Goal: Find specific page/section: Find specific page/section

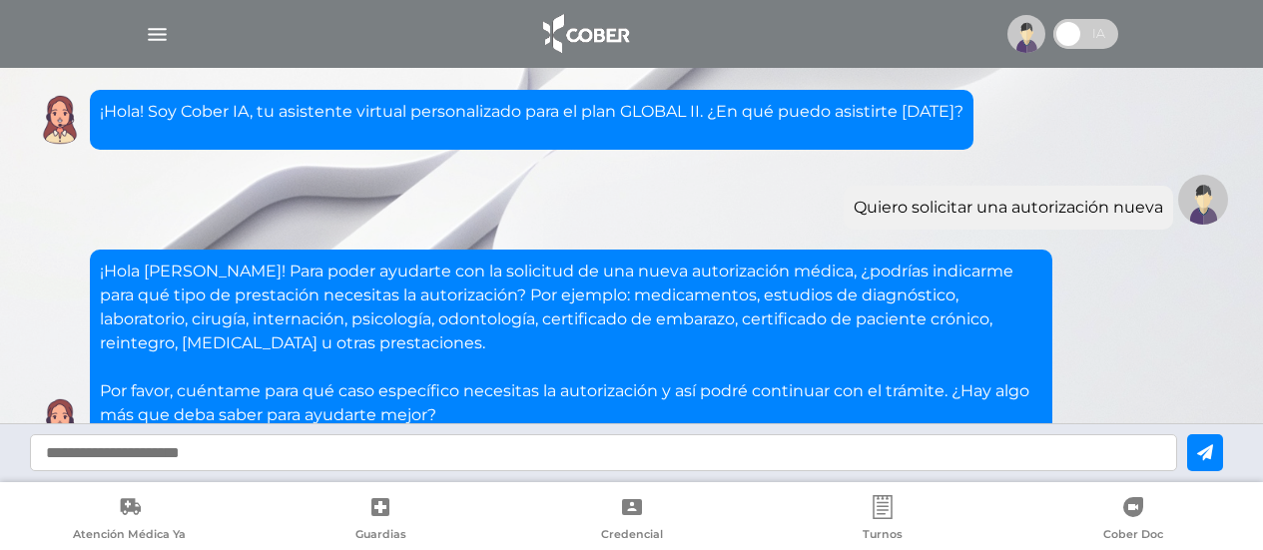
scroll to position [1476, 0]
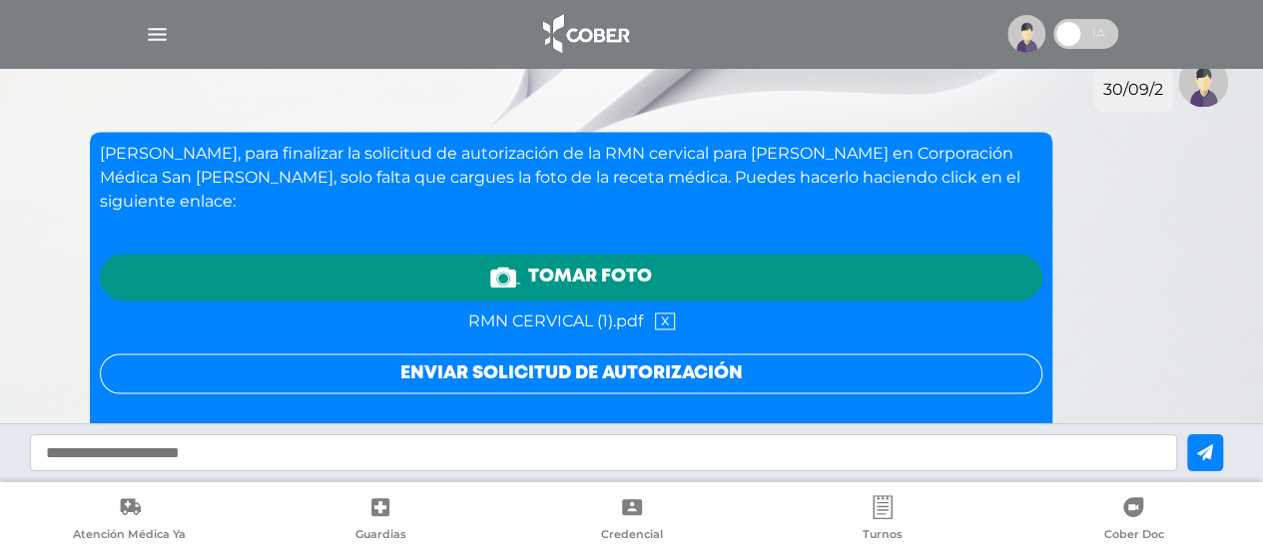
click at [161, 35] on img "button" at bounding box center [157, 34] width 25 height 25
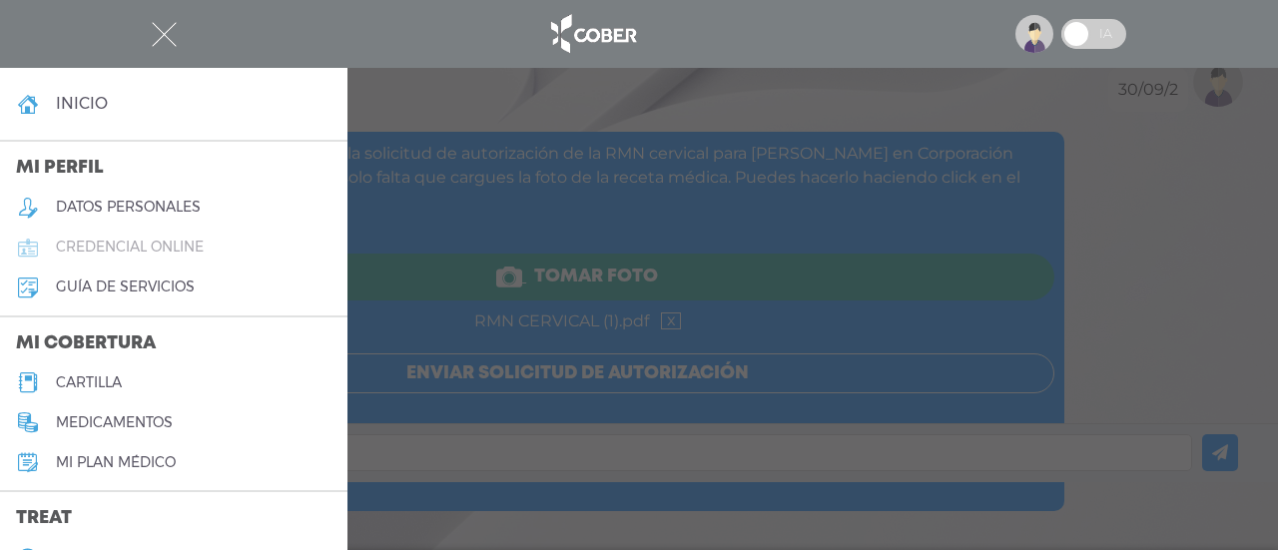
click at [184, 249] on h5 "credencial online" at bounding box center [130, 247] width 148 height 17
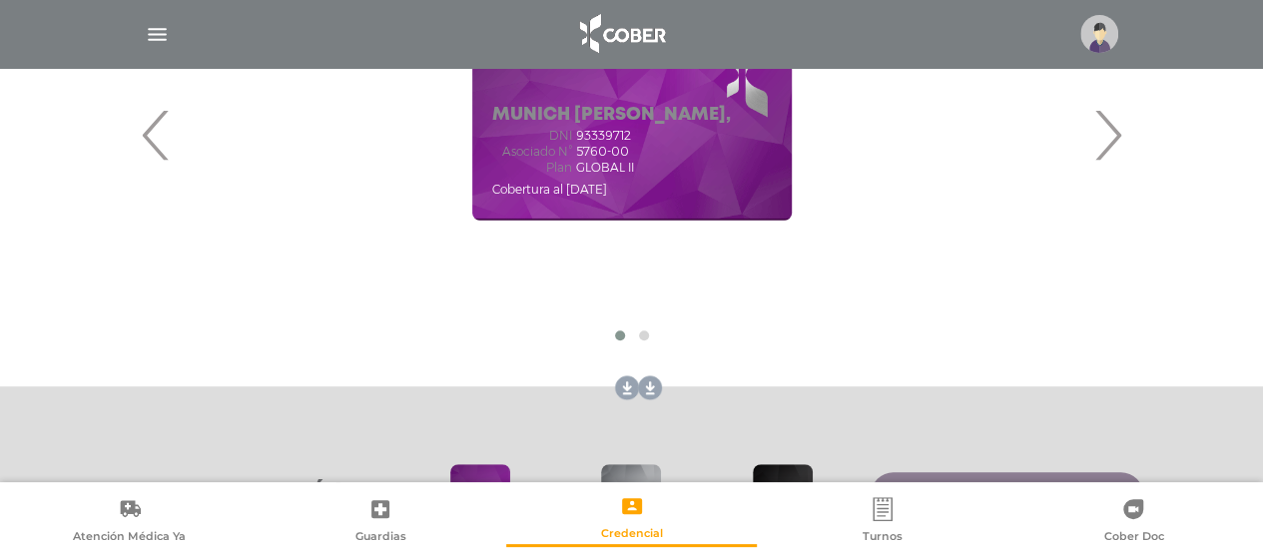
scroll to position [409, 0]
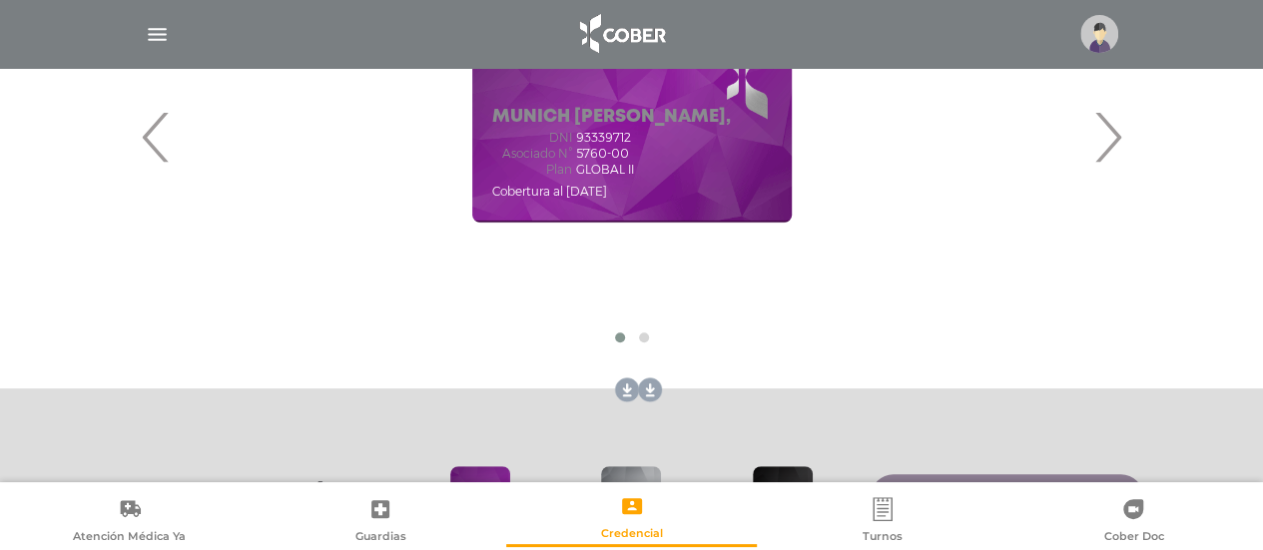
click at [1114, 145] on span "›" at bounding box center [1108, 137] width 39 height 108
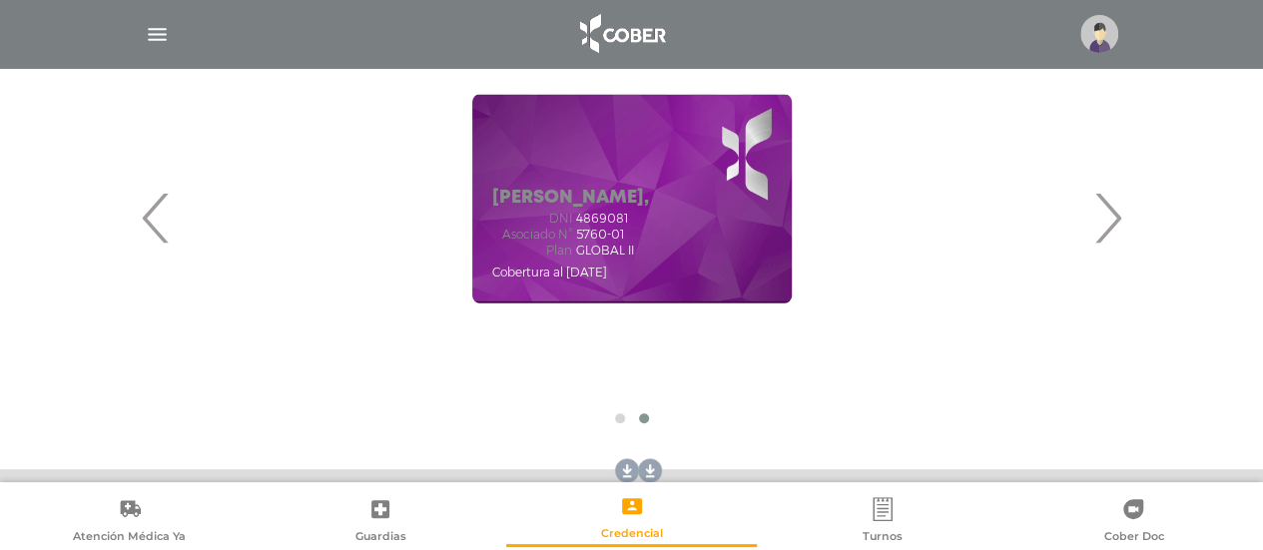
scroll to position [316, 0]
